Goal: Task Accomplishment & Management: Manage account settings

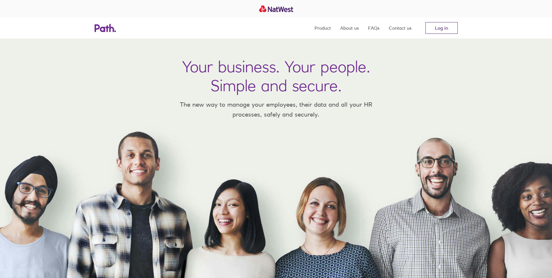
click at [438, 31] on link "Log in" at bounding box center [442, 28] width 32 height 12
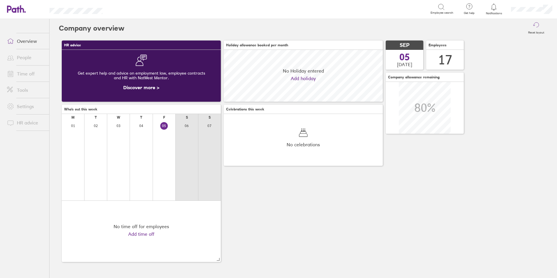
scroll to position [52, 159]
click at [24, 58] on link "People" at bounding box center [25, 58] width 47 height 12
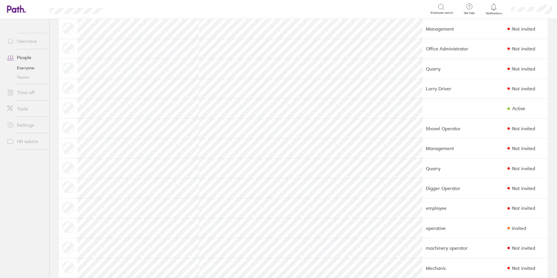
scroll to position [116, 0]
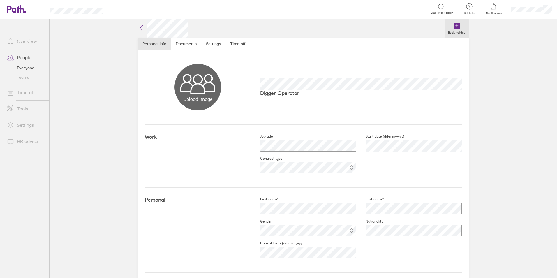
click at [454, 25] on icon at bounding box center [457, 26] width 6 height 6
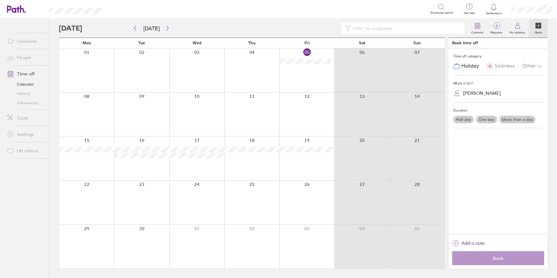
click at [312, 69] on div at bounding box center [306, 70] width 55 height 44
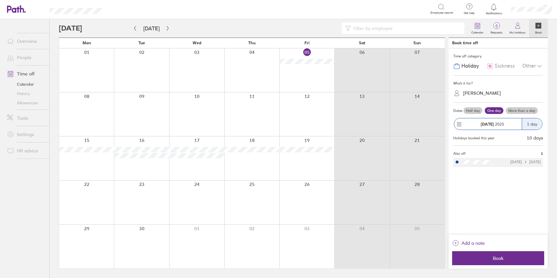
click at [490, 109] on label "One day" at bounding box center [494, 110] width 19 height 7
click at [0, 0] on input "One day" at bounding box center [0, 0] width 0 height 0
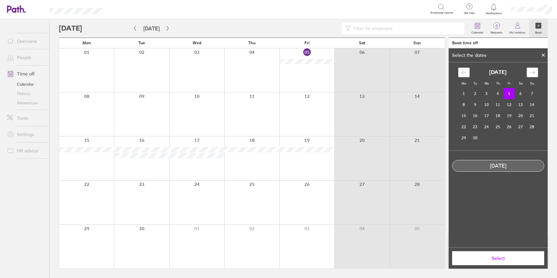
click at [495, 257] on span "Select" at bounding box center [498, 257] width 84 height 5
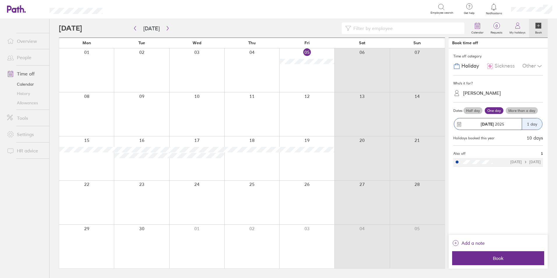
click at [495, 257] on span "Book" at bounding box center [498, 257] width 84 height 5
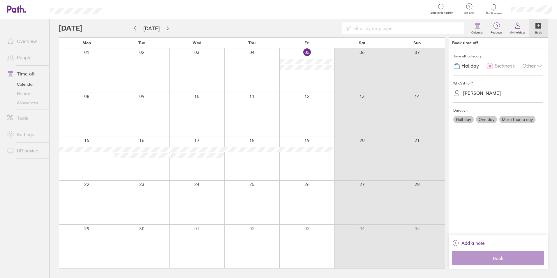
click at [20, 58] on link "People" at bounding box center [25, 58] width 47 height 12
